Goal: Transaction & Acquisition: Purchase product/service

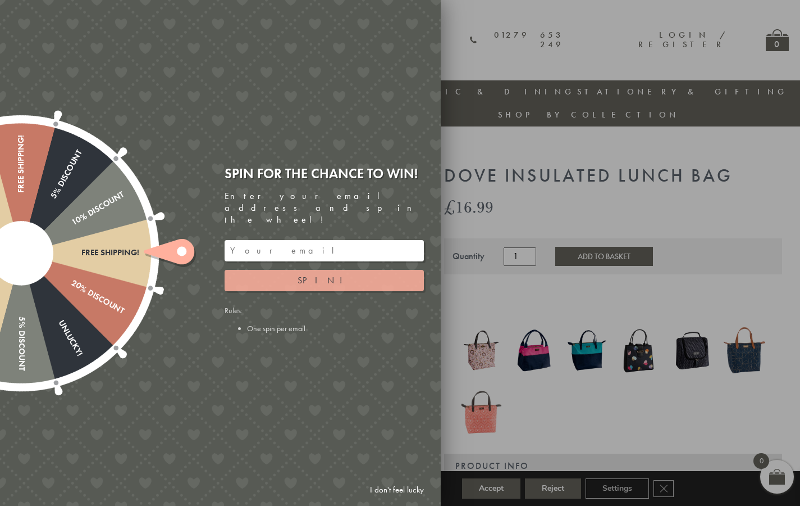
click at [361, 276] on button "Spin!" at bounding box center [324, 280] width 199 height 21
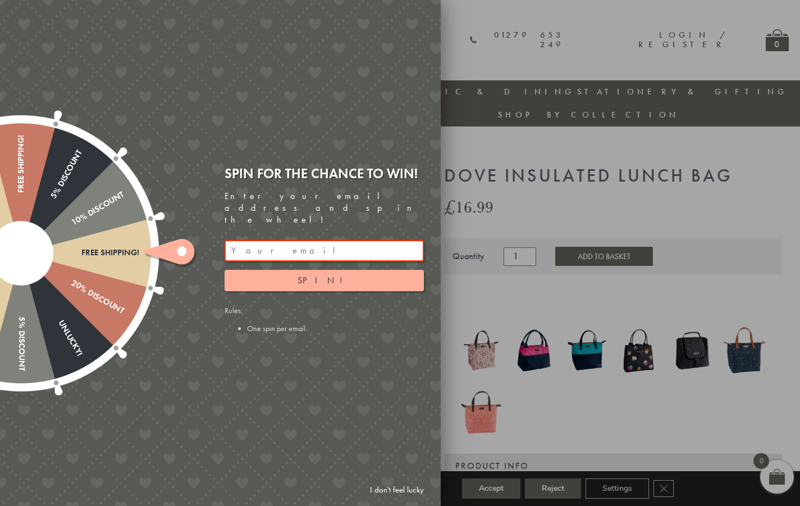
click at [325, 240] on input "email" at bounding box center [324, 250] width 199 height 21
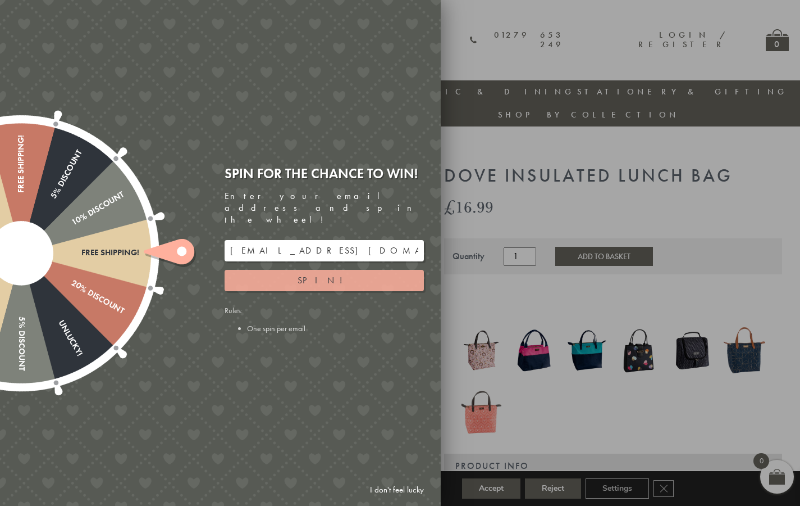
click at [354, 275] on button "Spin!" at bounding box center [324, 280] width 199 height 21
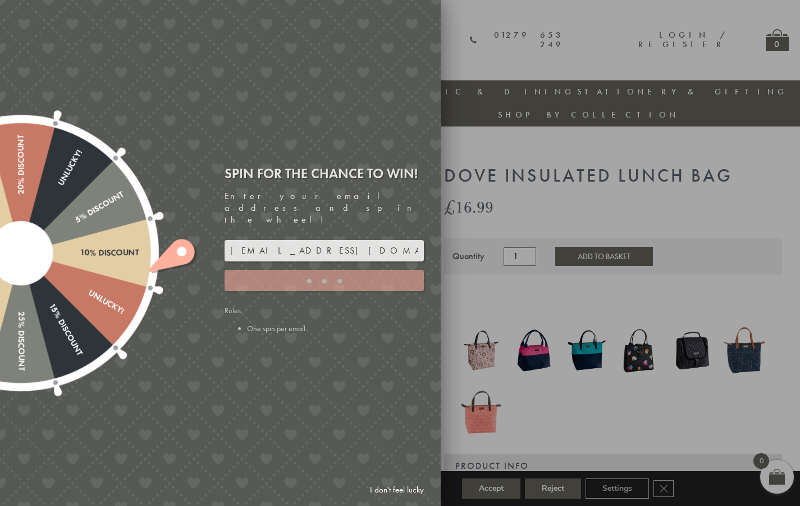
type input "JJHWAXHK"
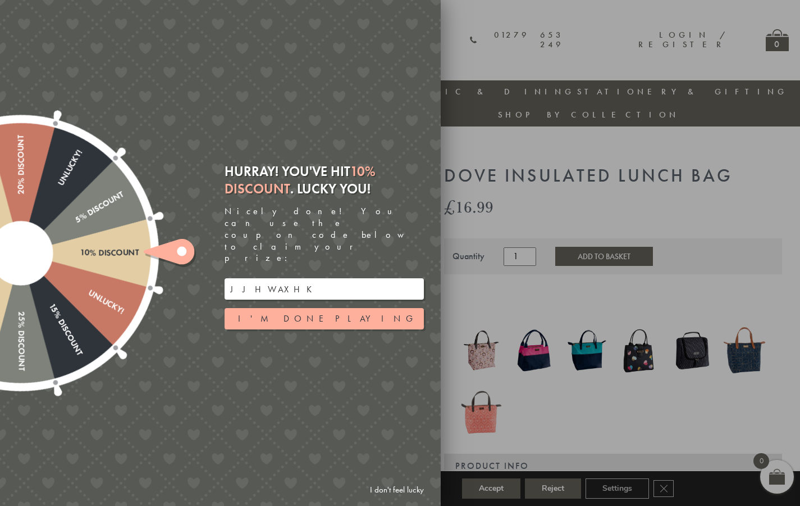
drag, startPoint x: 230, startPoint y: 269, endPoint x: 288, endPoint y: 267, distance: 58.4
click at [288, 278] on input "JJHWAXHK" at bounding box center [324, 288] width 199 height 21
click at [301, 308] on button "I'm done playing" at bounding box center [324, 318] width 199 height 21
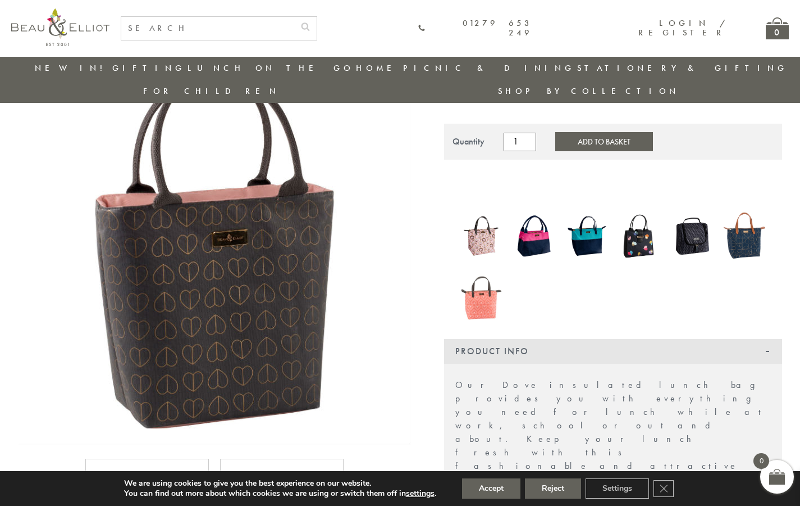
scroll to position [95, 0]
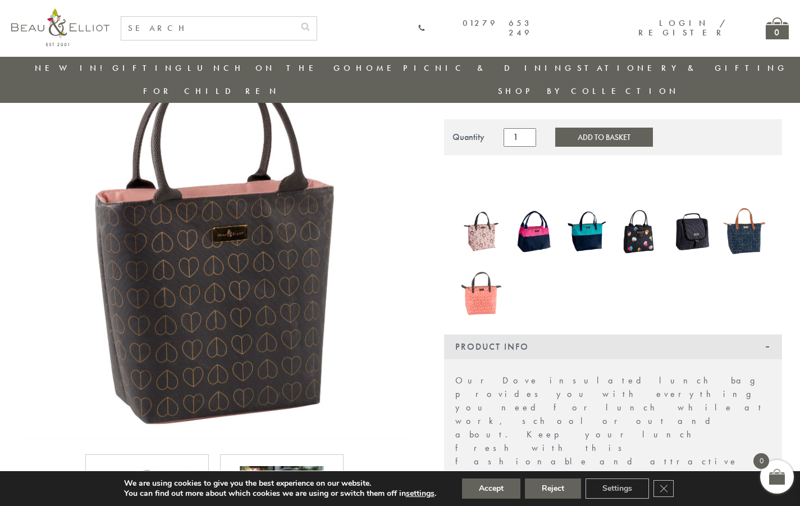
click at [485, 208] on img at bounding box center [482, 231] width 42 height 54
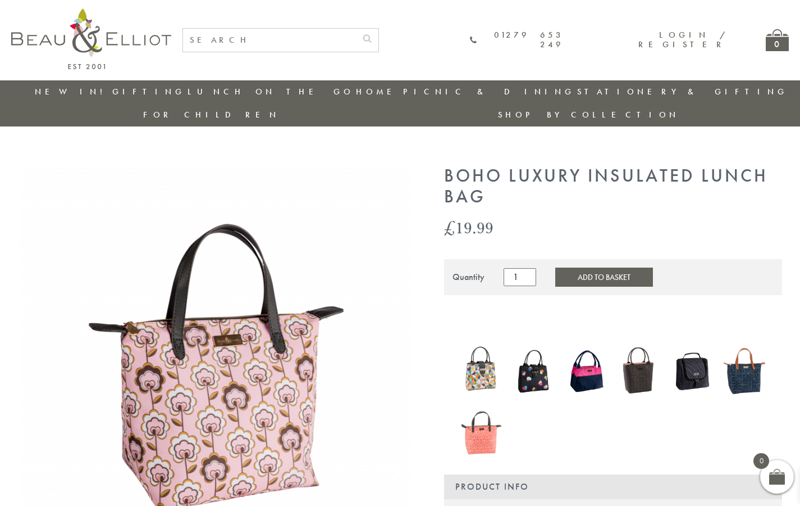
click at [529, 352] on img at bounding box center [534, 371] width 42 height 49
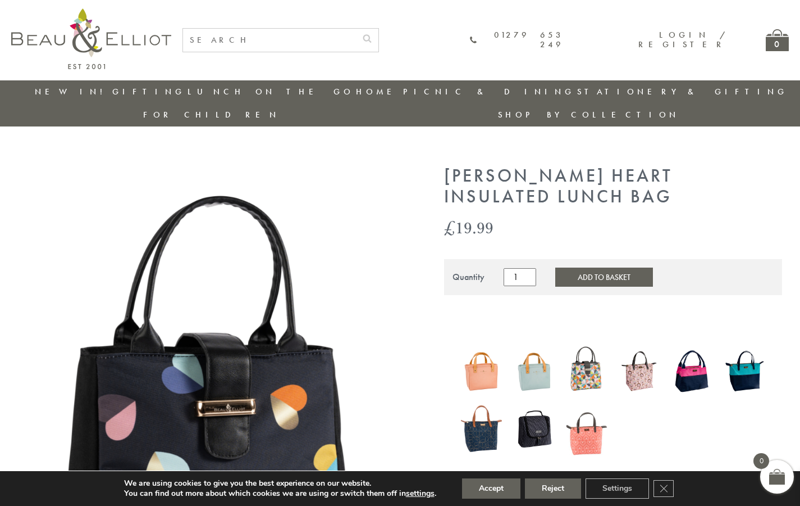
click at [486, 352] on img at bounding box center [482, 370] width 42 height 55
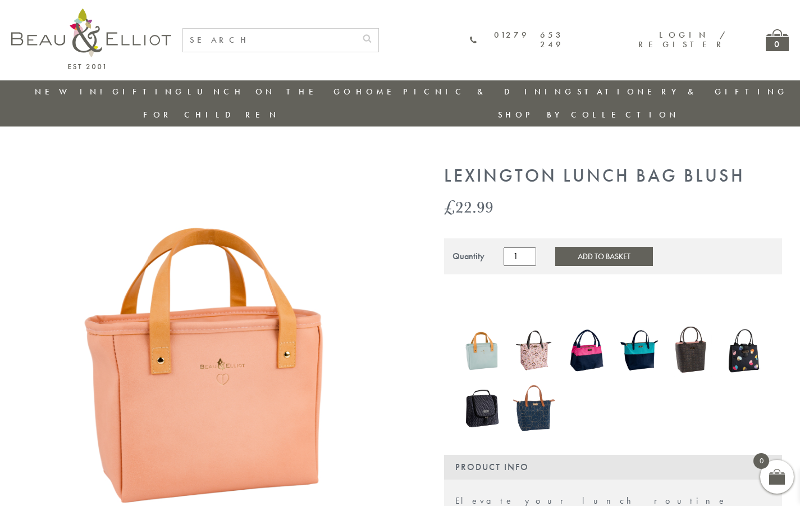
click at [533, 338] on img at bounding box center [534, 350] width 42 height 54
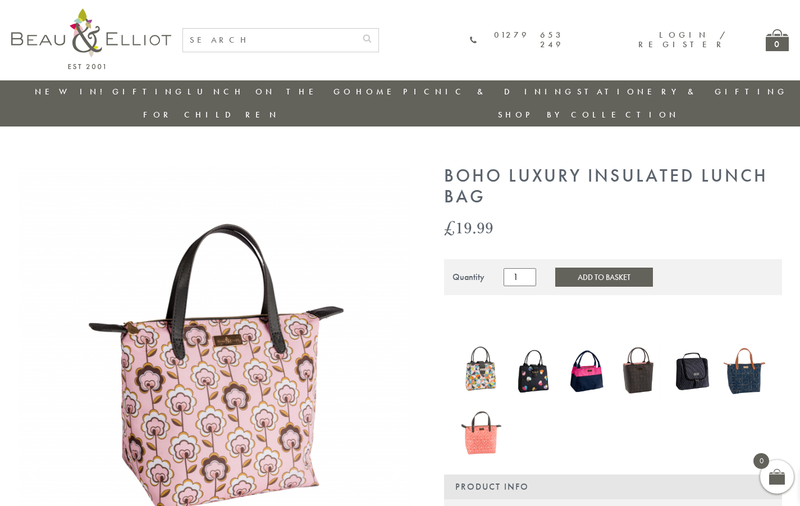
click at [585, 346] on img at bounding box center [587, 371] width 42 height 54
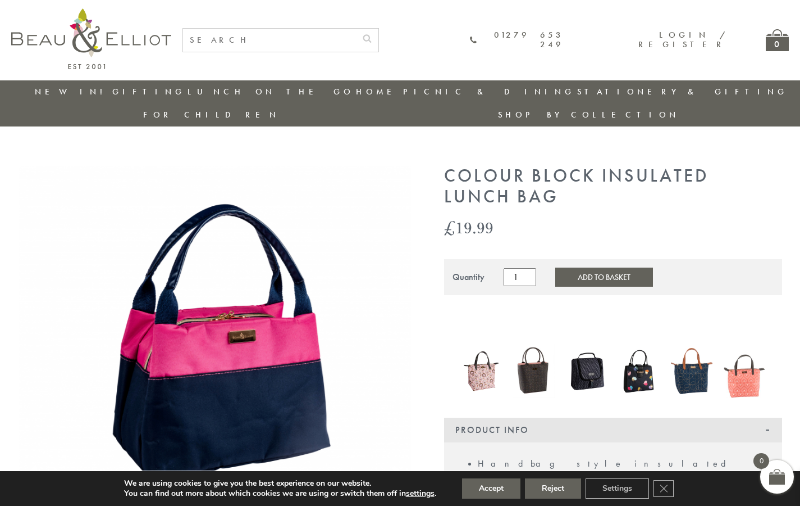
click at [606, 349] on img at bounding box center [587, 371] width 42 height 54
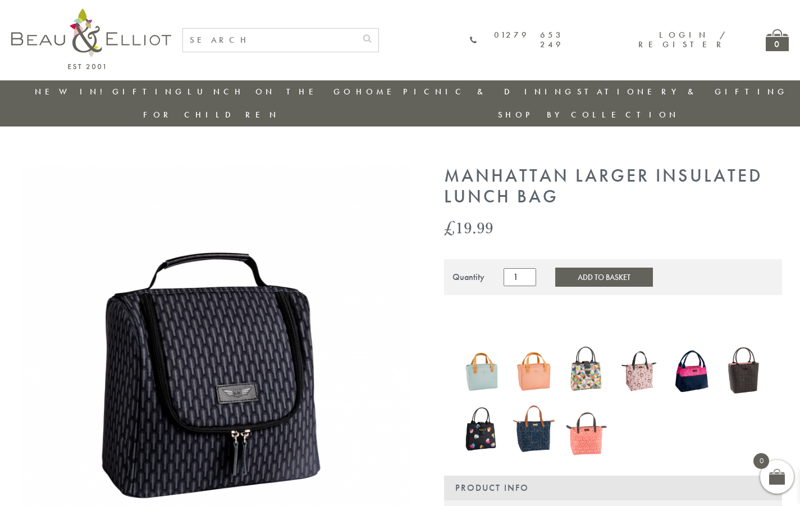
click at [635, 355] on img at bounding box center [640, 371] width 42 height 54
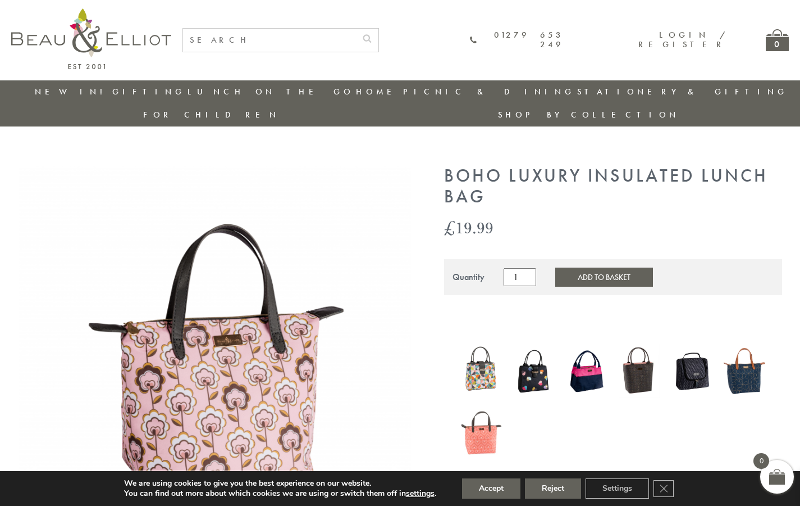
click at [753, 356] on img at bounding box center [745, 370] width 42 height 55
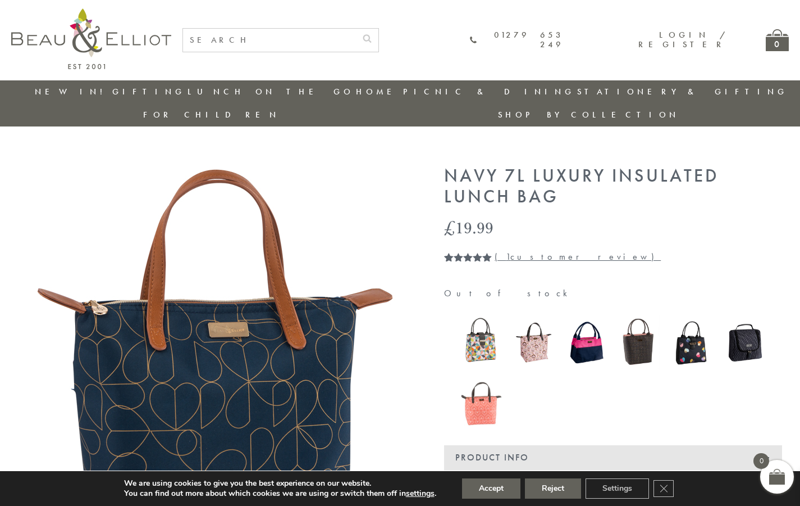
click at [483, 385] on img at bounding box center [482, 398] width 42 height 54
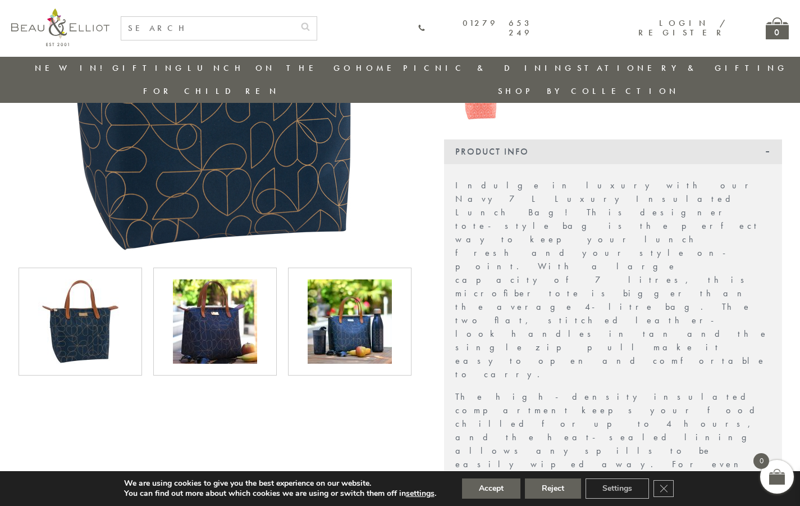
scroll to position [289, 0]
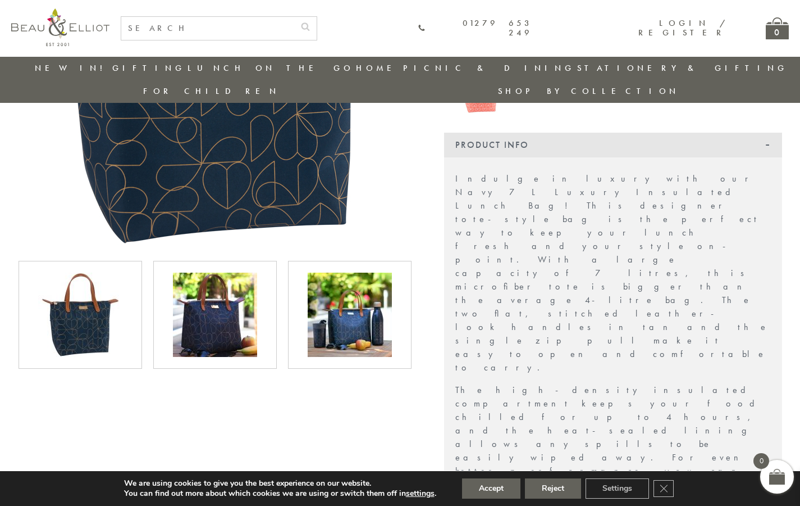
click at [235, 294] on img at bounding box center [215, 314] width 84 height 84
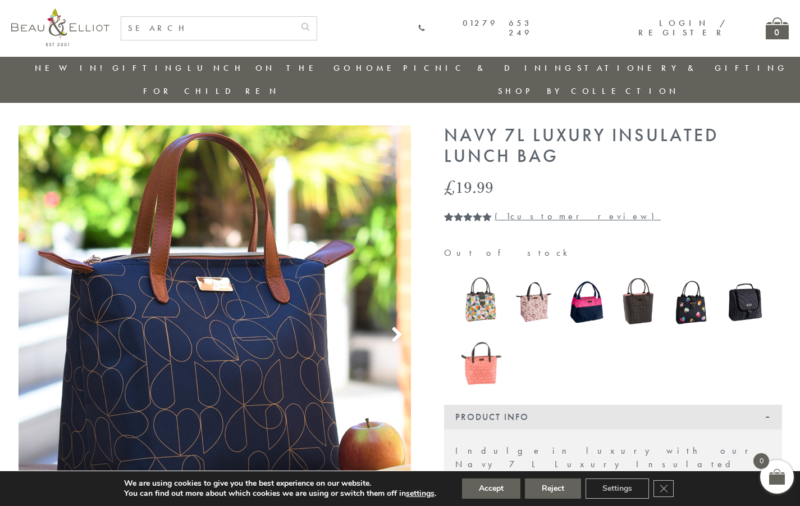
scroll to position [14, 0]
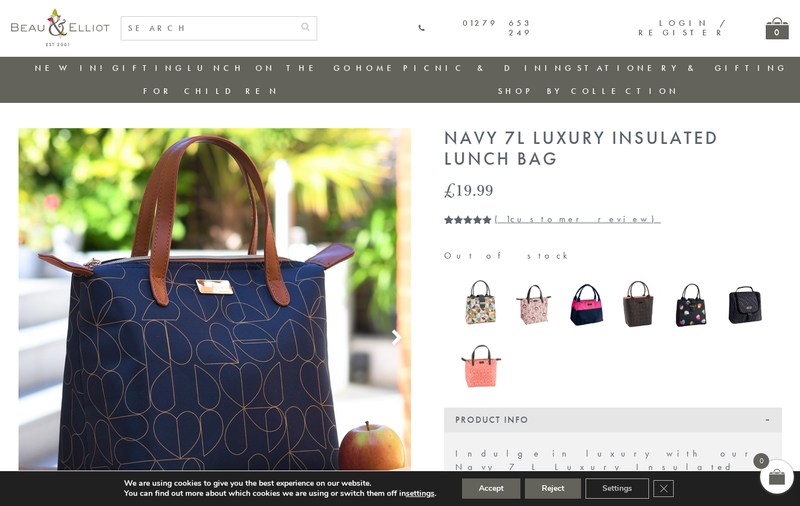
click at [395, 330] on use at bounding box center [397, 337] width 10 height 15
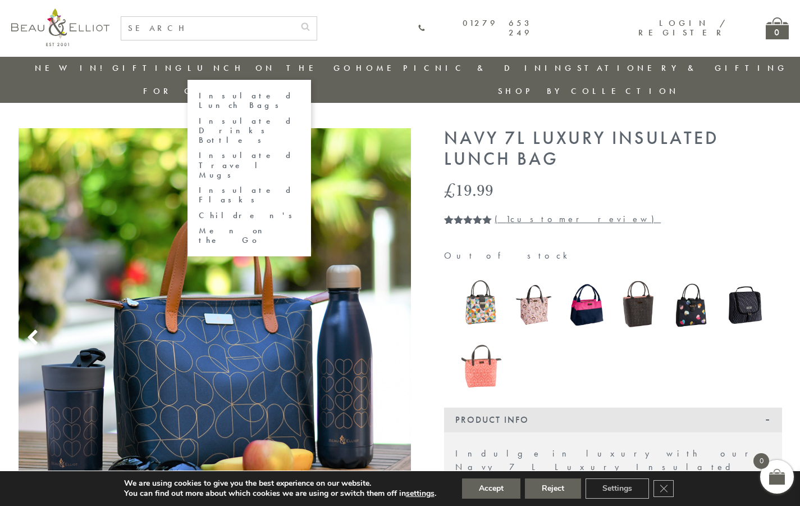
click at [251, 95] on link "Insulated Lunch Bags" at bounding box center [249, 101] width 101 height 20
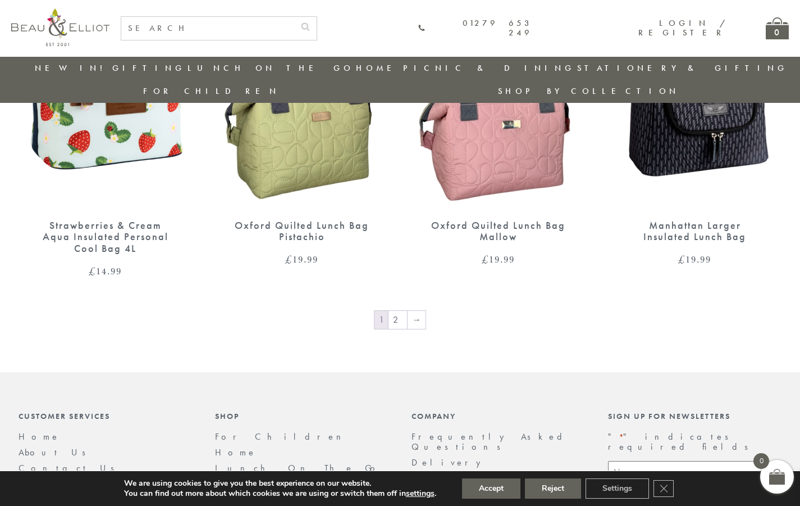
scroll to position [1941, 0]
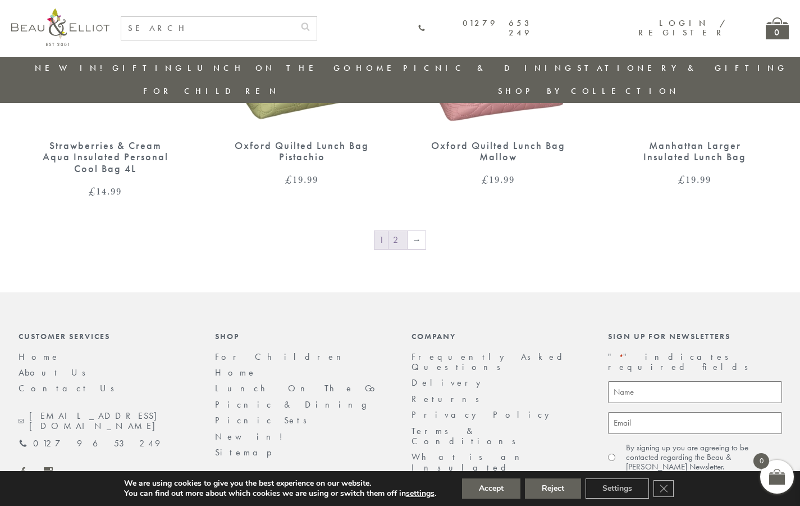
click at [402, 231] on link "2" at bounding box center [398, 240] width 19 height 18
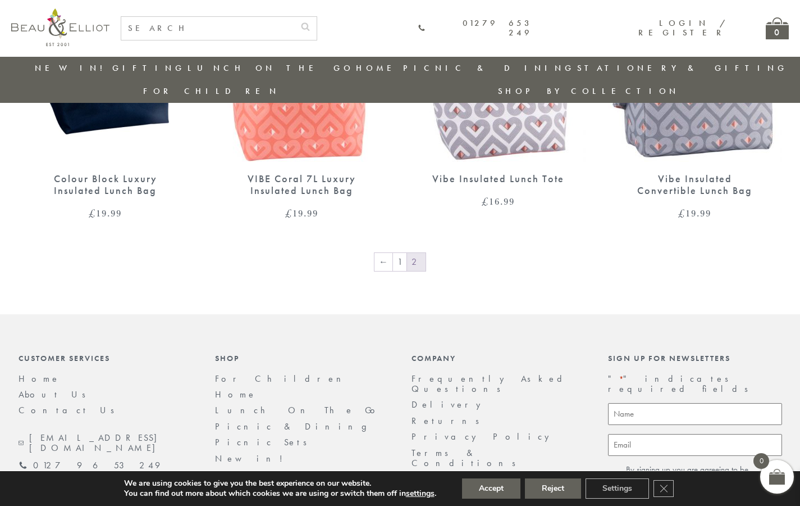
scroll to position [1641, 0]
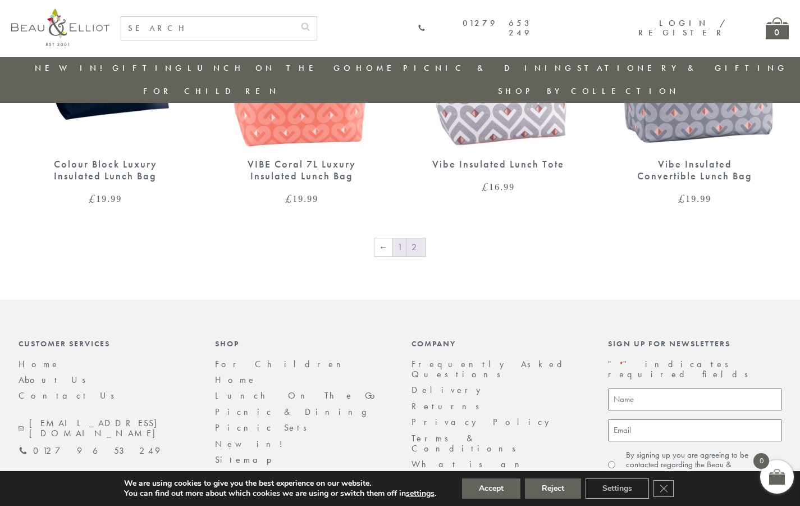
click at [402, 238] on link "1" at bounding box center [399, 247] width 13 height 18
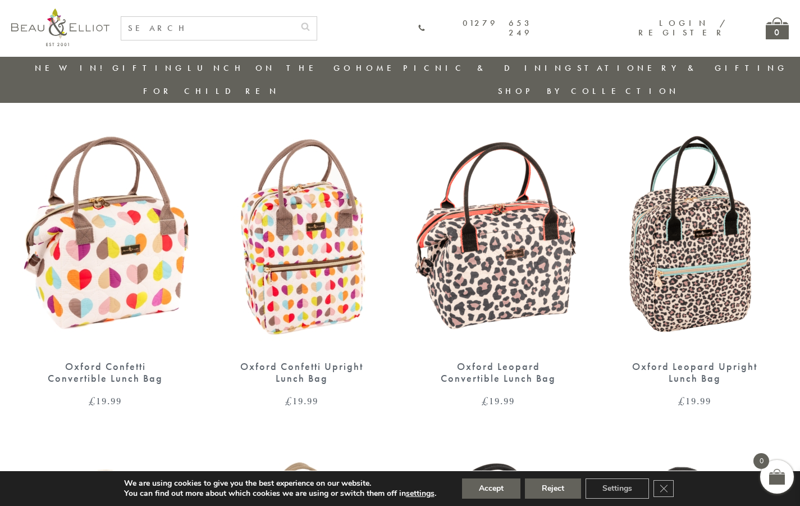
scroll to position [361, 0]
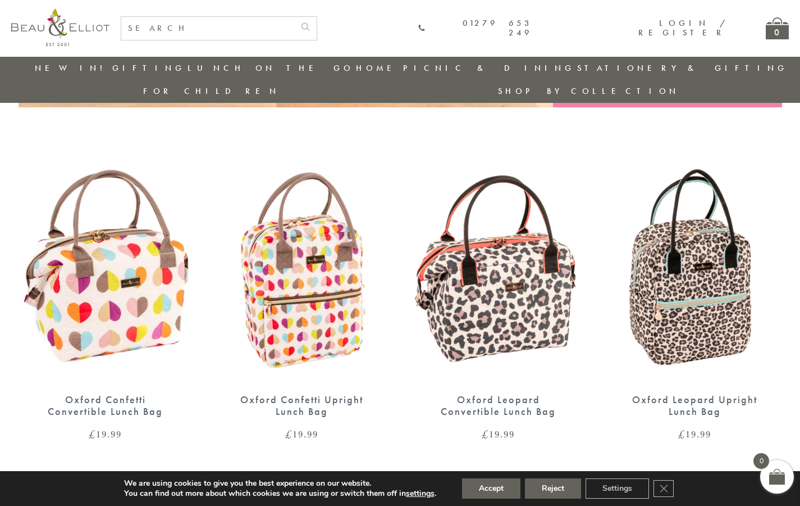
click at [303, 252] on img at bounding box center [302, 270] width 174 height 225
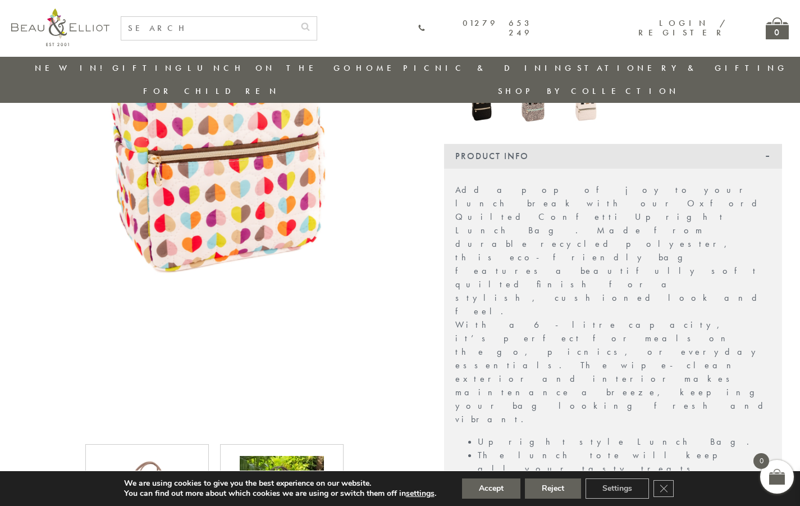
scroll to position [447, 0]
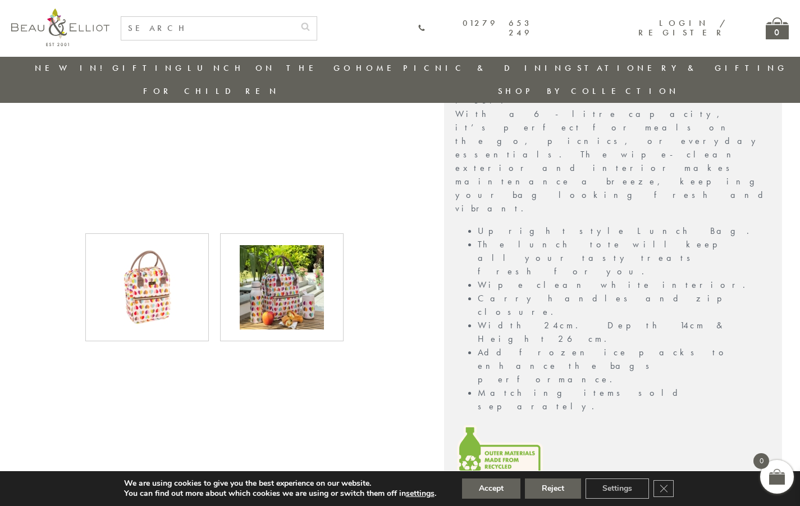
click at [286, 270] on img at bounding box center [282, 287] width 84 height 84
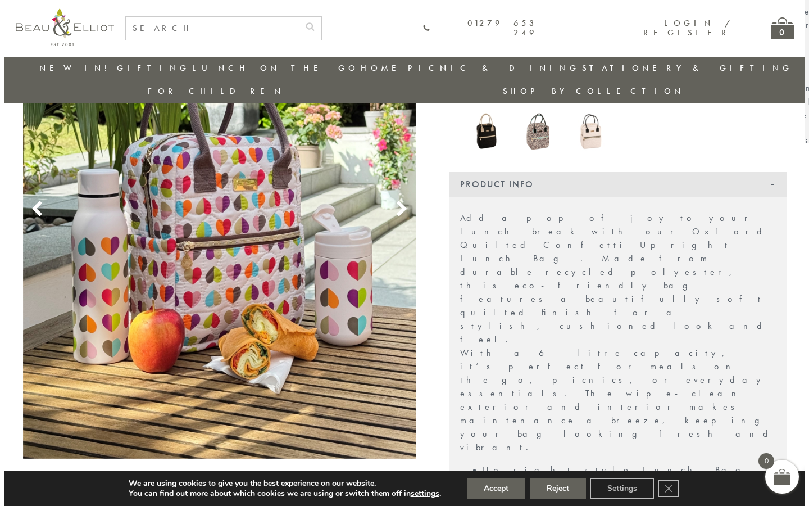
scroll to position [166, 0]
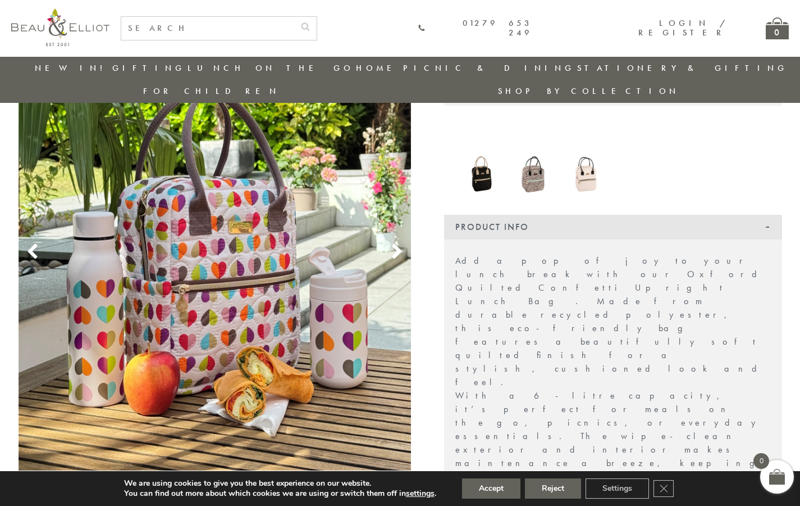
click at [293, 295] on img at bounding box center [215, 238] width 393 height 524
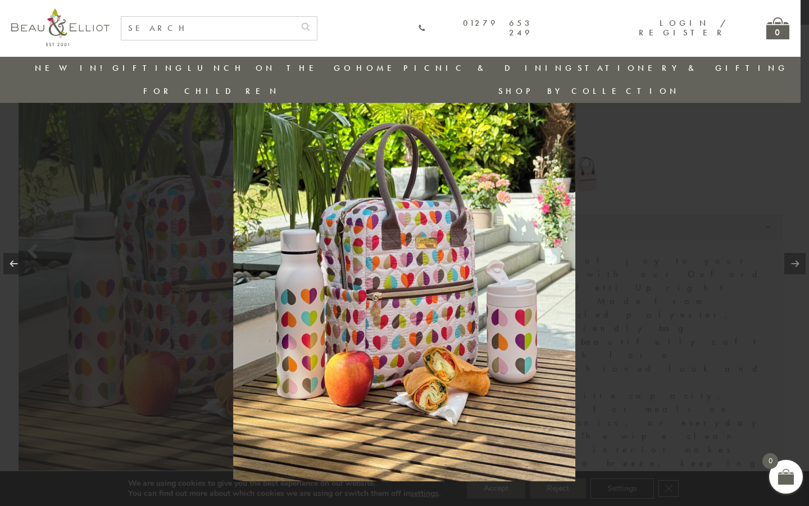
click at [798, 267] on link at bounding box center [794, 263] width 21 height 21
click at [673, 206] on div at bounding box center [404, 253] width 809 height 506
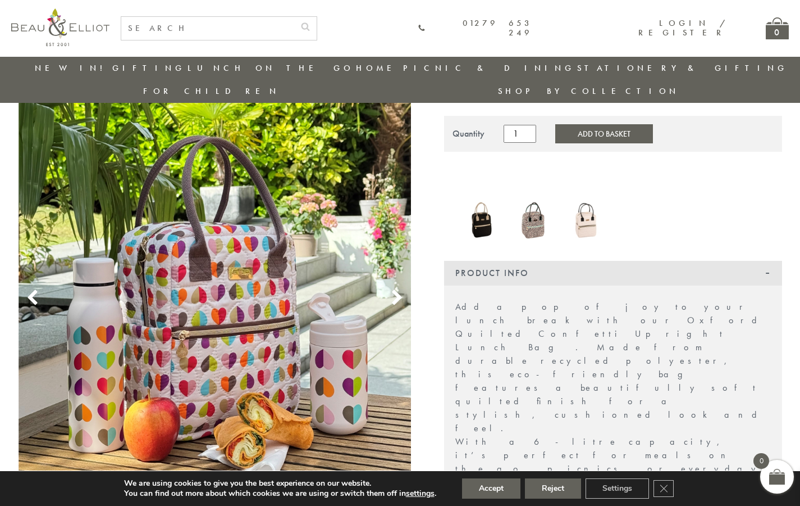
scroll to position [119, 0]
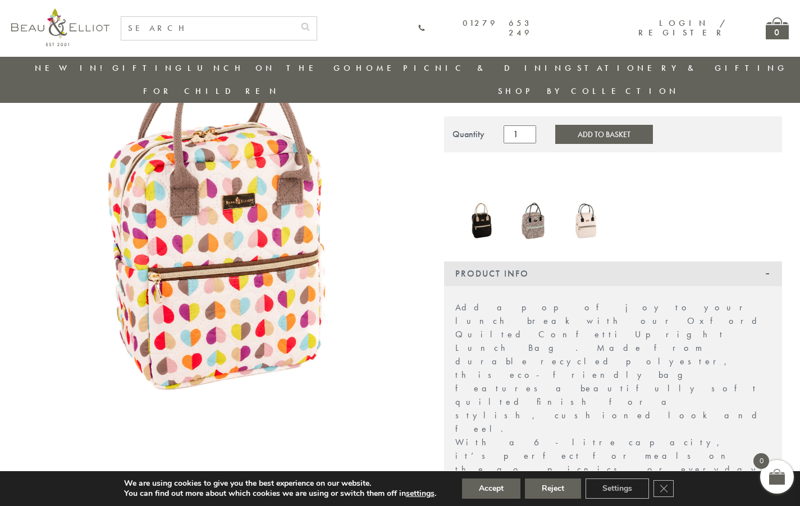
click at [489, 201] on img at bounding box center [482, 222] width 42 height 42
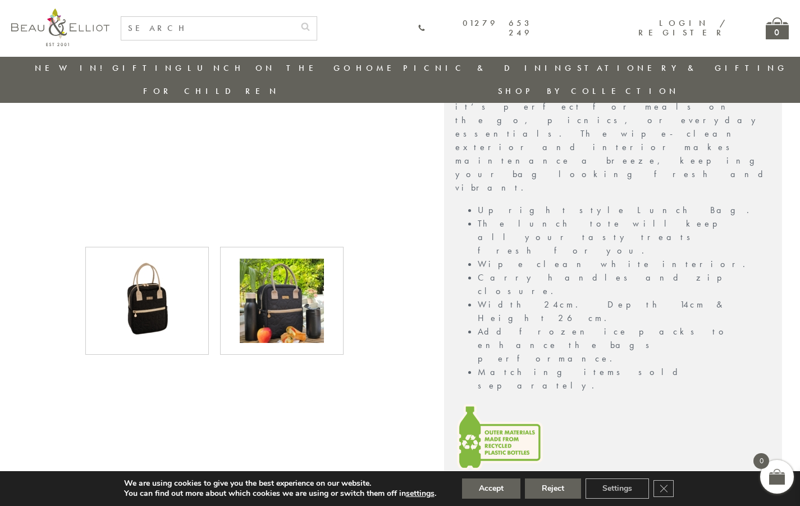
scroll to position [438, 0]
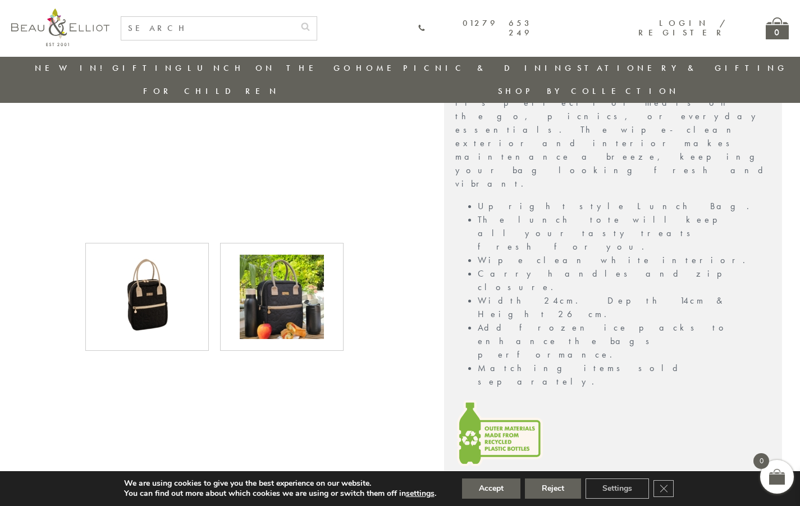
click at [294, 278] on img at bounding box center [282, 296] width 84 height 84
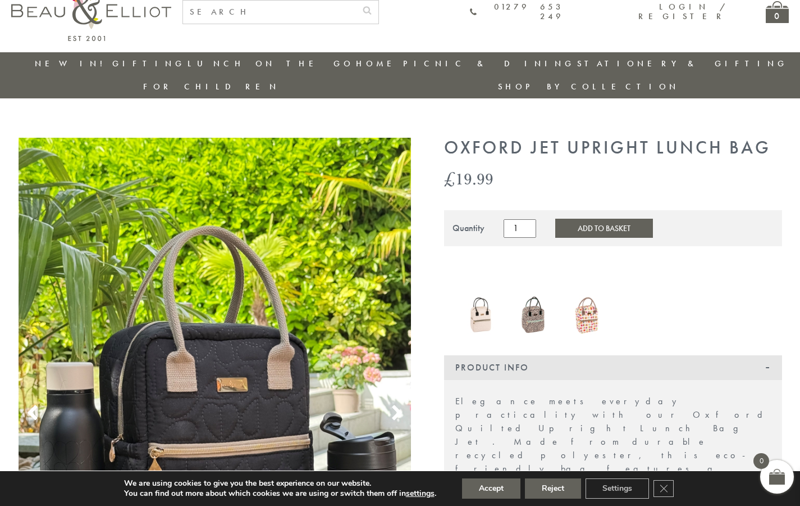
scroll to position [0, 0]
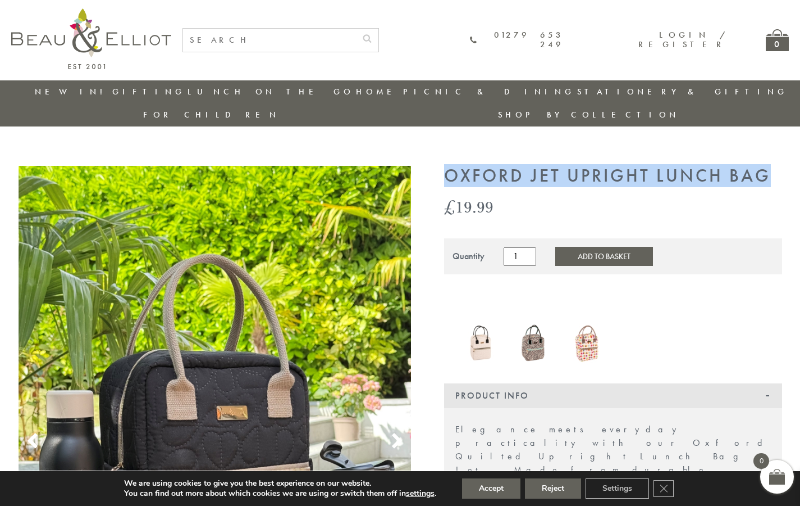
drag, startPoint x: 444, startPoint y: 151, endPoint x: 776, endPoint y: 157, distance: 332.0
click at [776, 166] on h1 "Oxford Jet Upright Lunch Bag" at bounding box center [613, 176] width 338 height 21
copy h1 "Oxford Jet Upright Lunch Bag"
click at [584, 322] on img at bounding box center [587, 343] width 42 height 42
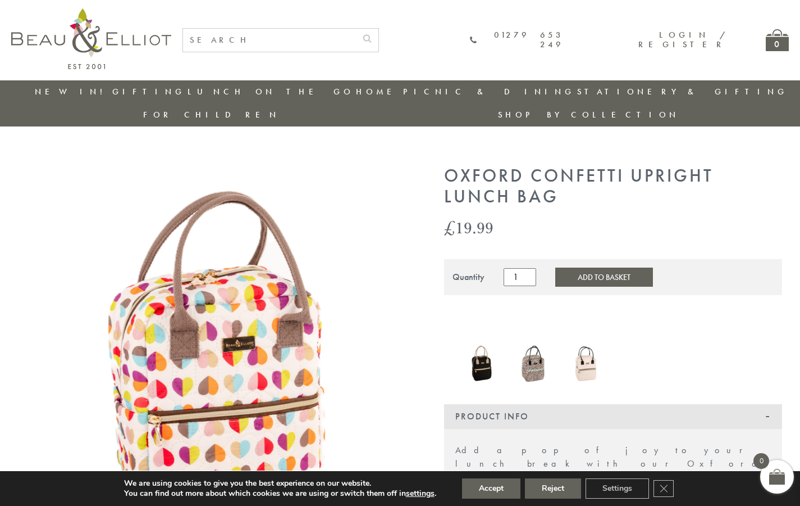
click at [480, 343] on img at bounding box center [482, 364] width 42 height 42
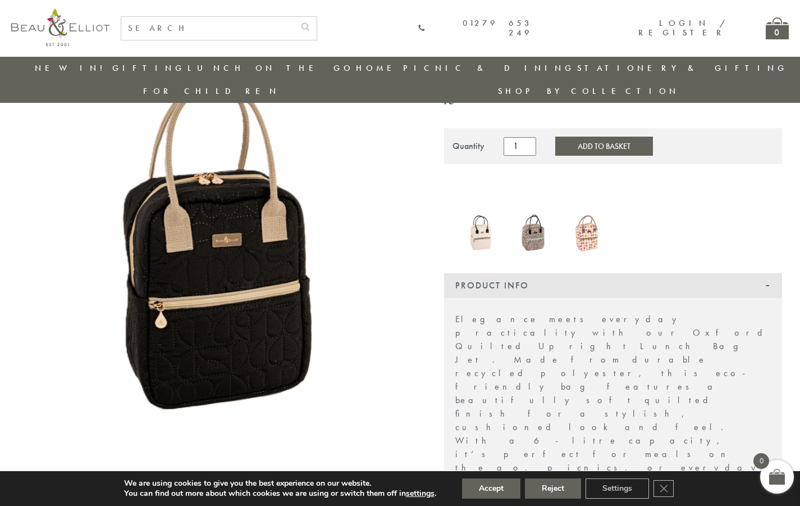
scroll to position [79, 0]
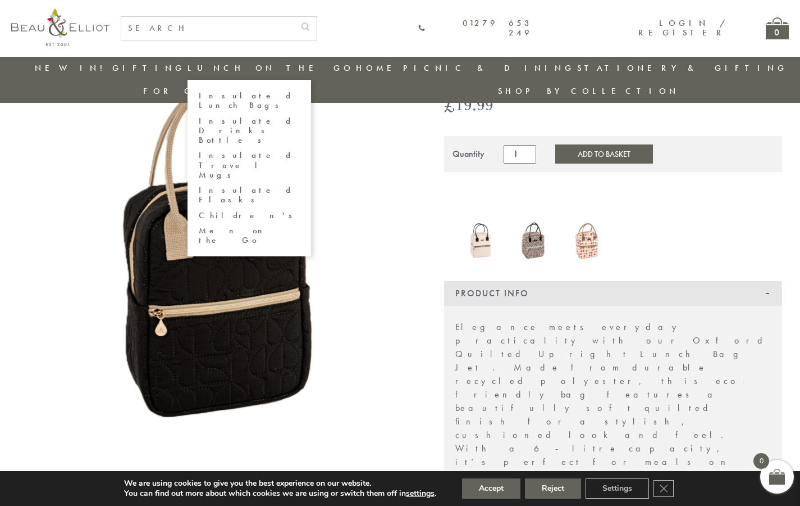
click at [255, 95] on link "Insulated Lunch Bags" at bounding box center [249, 101] width 101 height 20
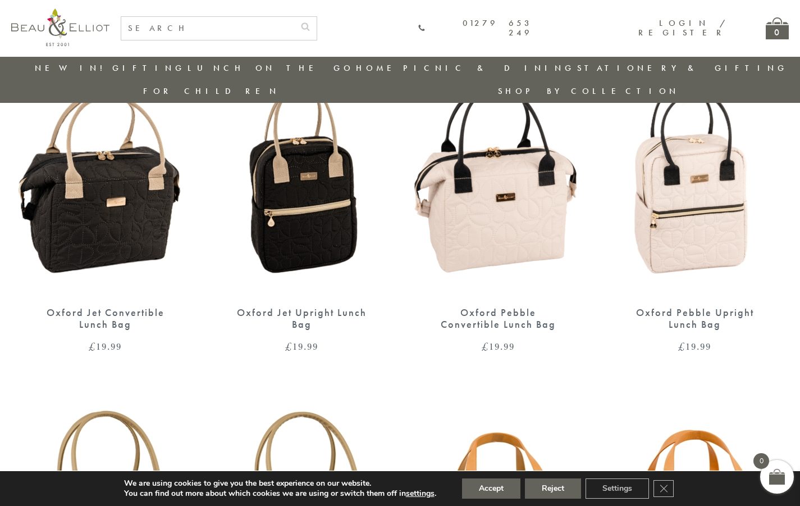
scroll to position [785, 0]
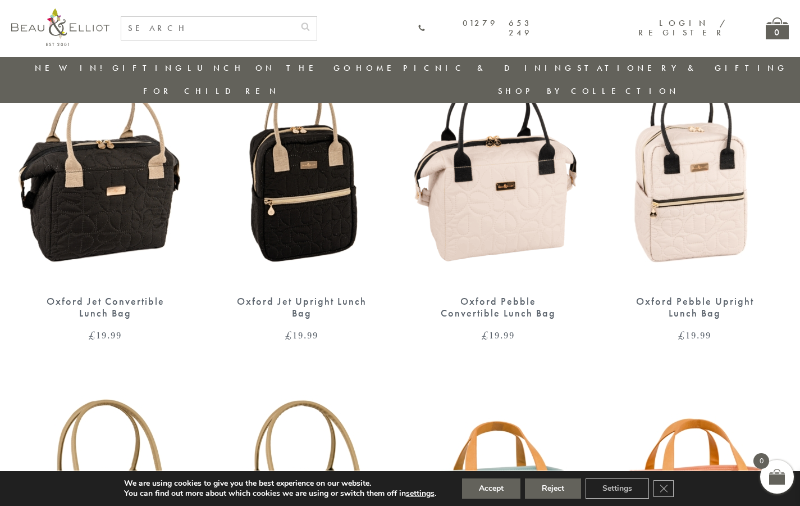
click at [106, 185] on img at bounding box center [106, 172] width 174 height 225
click at [316, 173] on img at bounding box center [302, 172] width 174 height 225
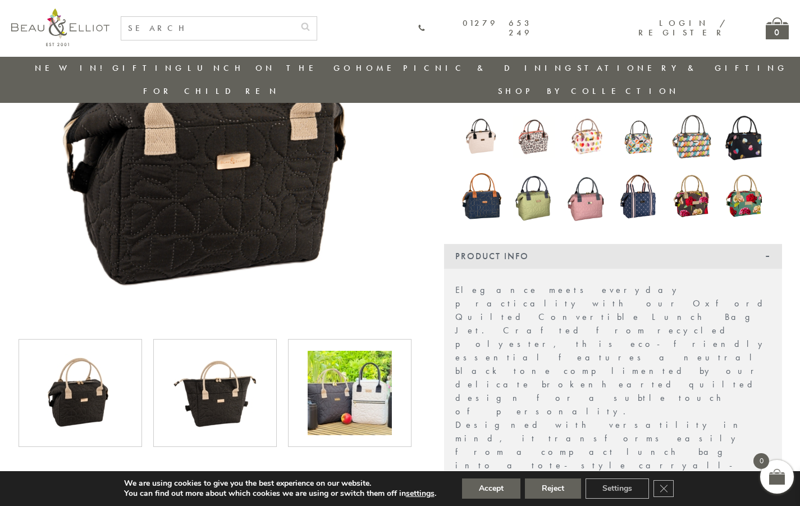
scroll to position [307, 0]
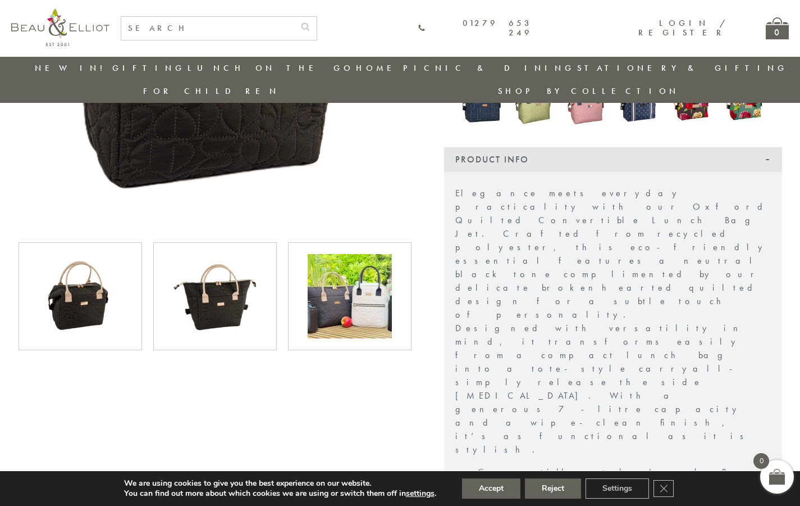
click at [89, 271] on img at bounding box center [80, 296] width 84 height 84
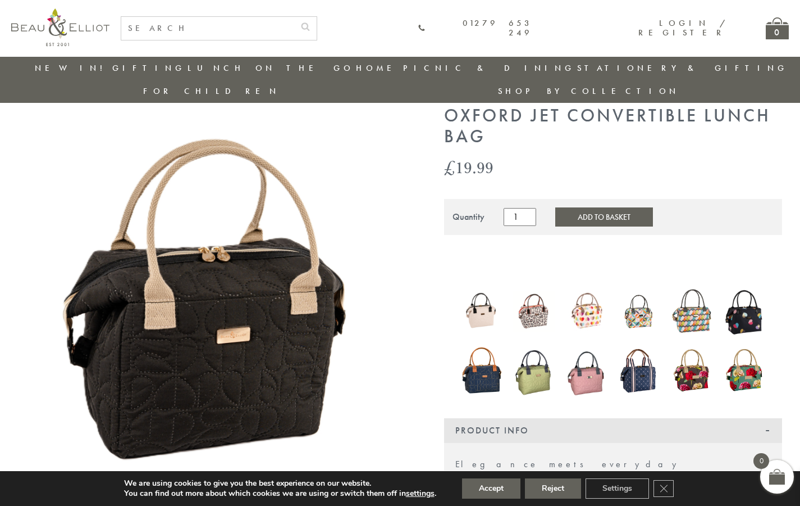
scroll to position [28, 0]
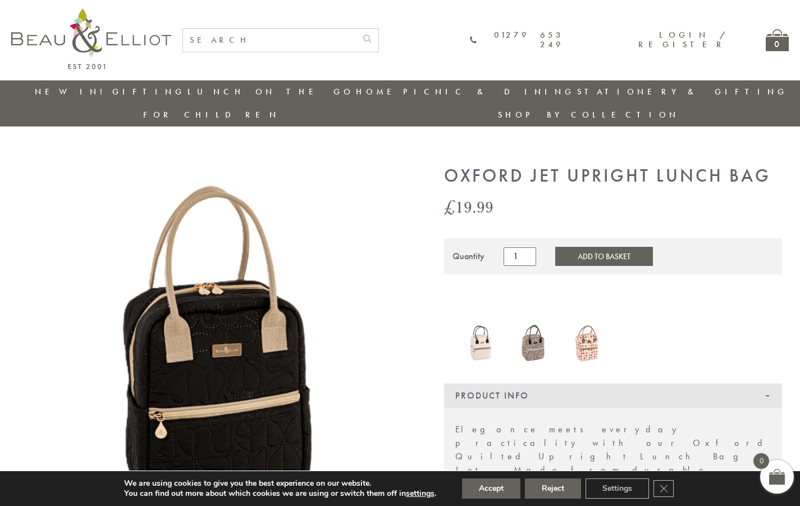
click at [614, 247] on button "Add to Basket" at bounding box center [605, 256] width 98 height 19
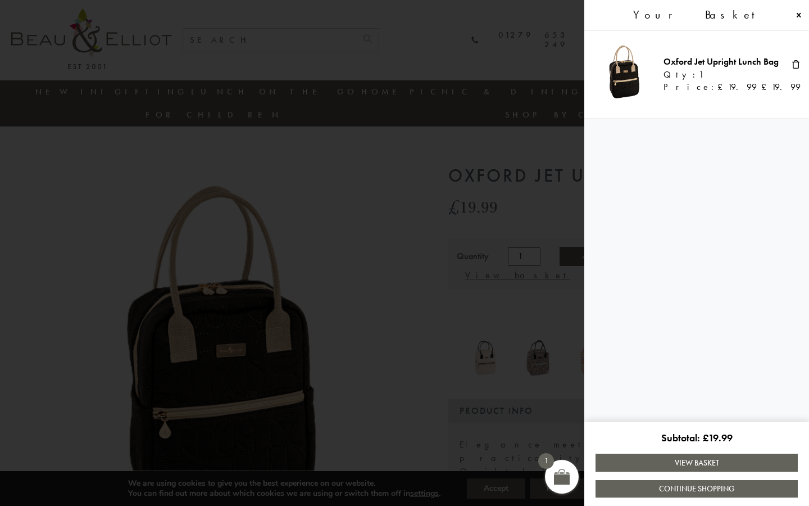
click at [347, 215] on span at bounding box center [404, 253] width 809 height 506
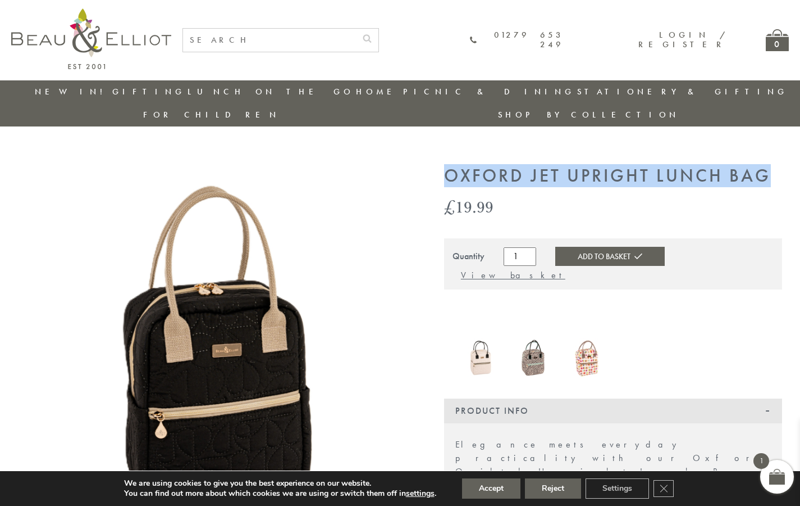
drag, startPoint x: 447, startPoint y: 151, endPoint x: 782, endPoint y: 150, distance: 335.3
click at [782, 166] on h1 "Oxford Jet Upright Lunch Bag" at bounding box center [613, 176] width 338 height 21
copy h1 "Oxford Jet Upright Lunch Bag"
click at [588, 338] on img at bounding box center [587, 359] width 42 height 42
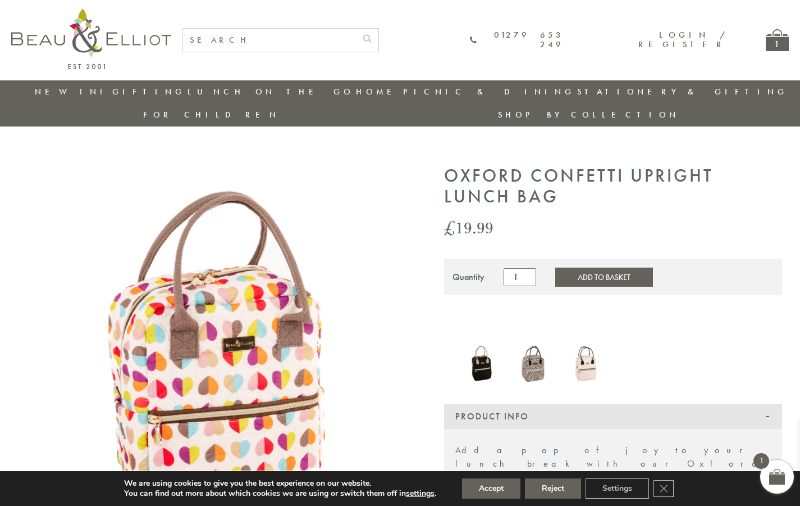
click at [535, 349] on img at bounding box center [534, 364] width 42 height 42
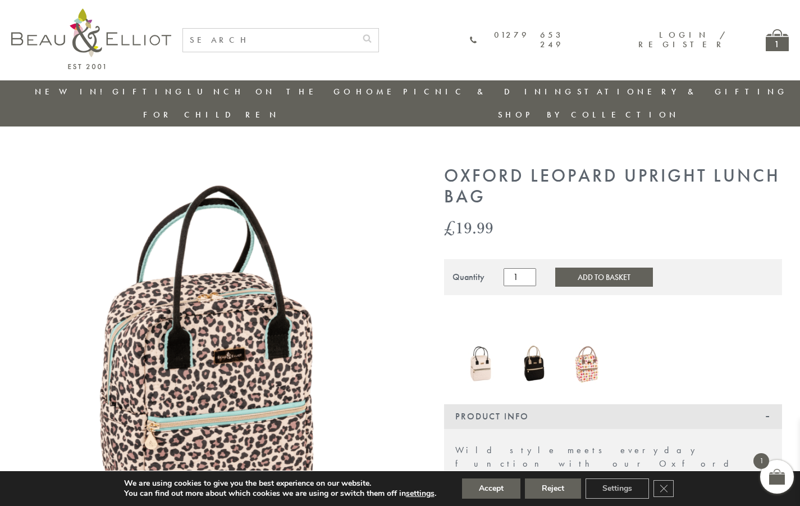
click at [478, 346] on img at bounding box center [482, 364] width 42 height 42
